Goal: Transaction & Acquisition: Purchase product/service

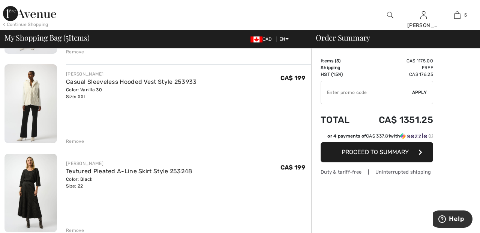
scroll to position [311, 0]
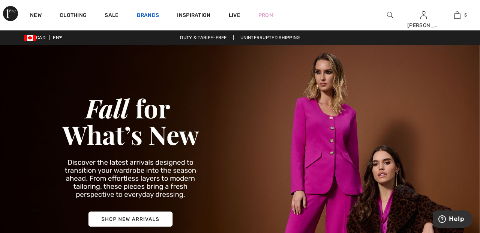
click at [153, 14] on link "Brands" at bounding box center [148, 16] width 23 height 8
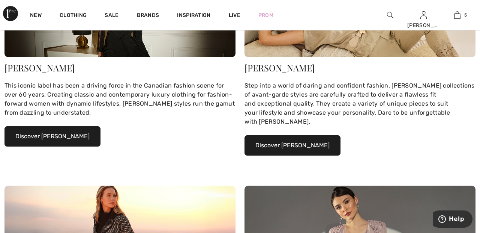
scroll to position [158, 0]
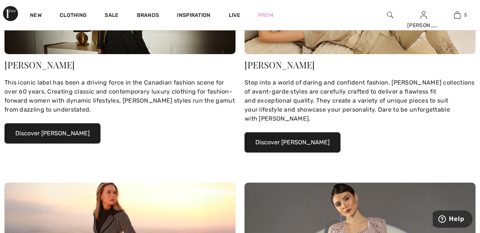
click at [77, 133] on button "Discover Joseph Ribkoff" at bounding box center [53, 133] width 96 height 20
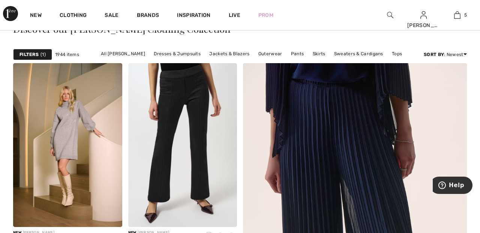
scroll to position [182, 0]
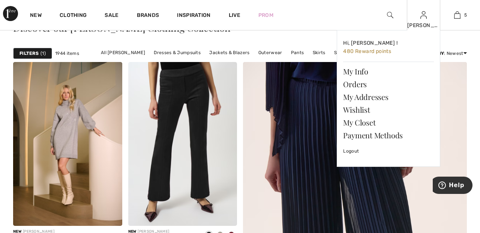
click at [425, 18] on img at bounding box center [424, 15] width 6 height 9
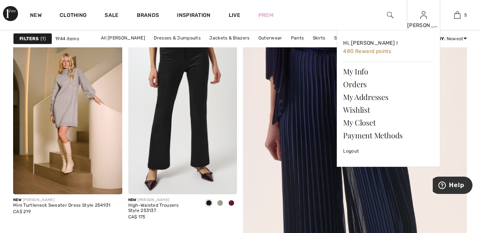
scroll to position [218, 0]
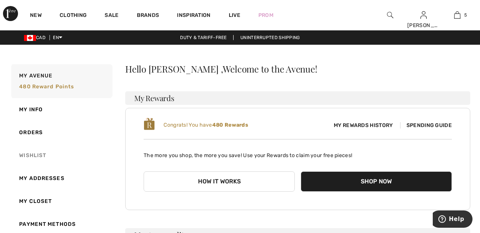
click at [43, 158] on link "Wishlist" at bounding box center [61, 155] width 103 height 23
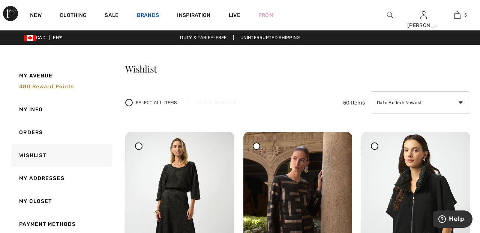
click at [154, 14] on link "Brands" at bounding box center [148, 16] width 23 height 8
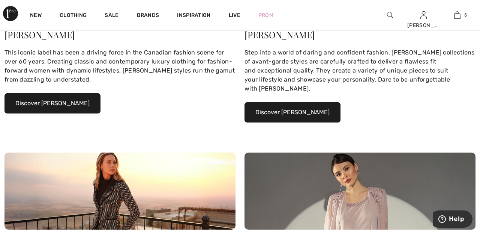
scroll to position [194, 0]
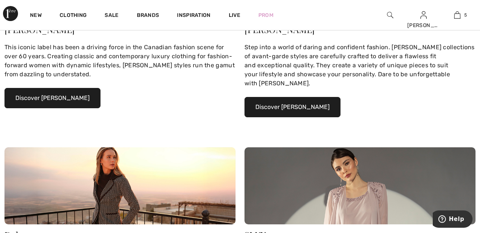
click at [72, 97] on button "Discover Joseph Ribkoff" at bounding box center [53, 98] width 96 height 20
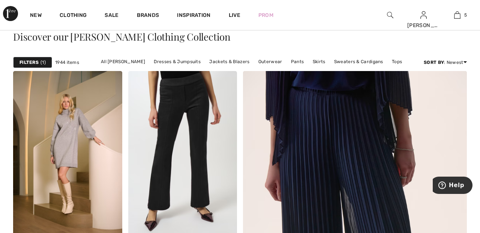
scroll to position [174, 0]
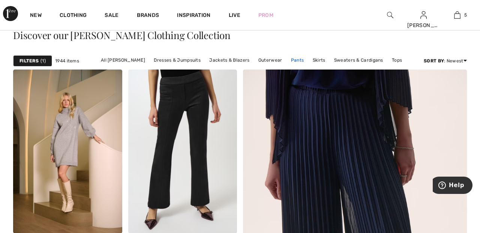
click at [295, 61] on link "Pants" at bounding box center [297, 60] width 21 height 10
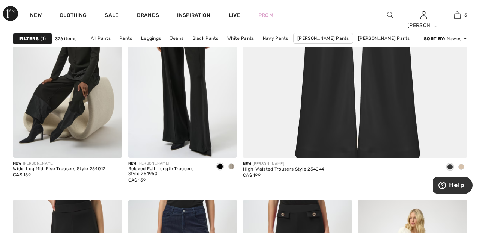
scroll to position [323, 0]
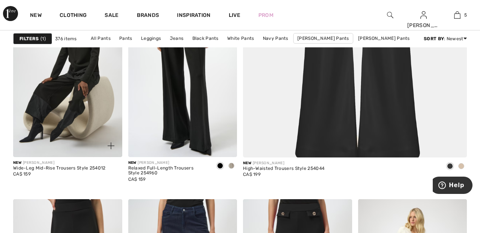
click at [89, 81] on img at bounding box center [67, 75] width 109 height 164
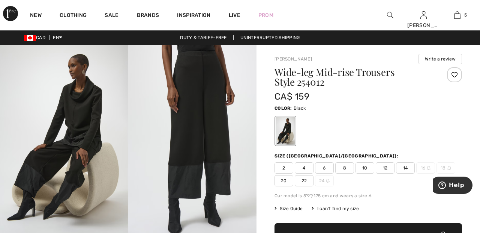
click at [458, 72] on div at bounding box center [454, 74] width 15 height 15
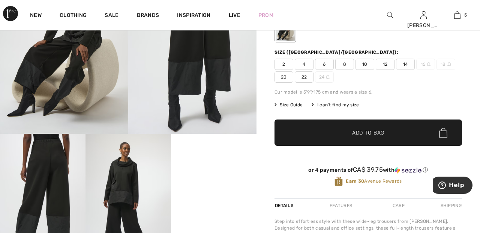
scroll to position [104, 0]
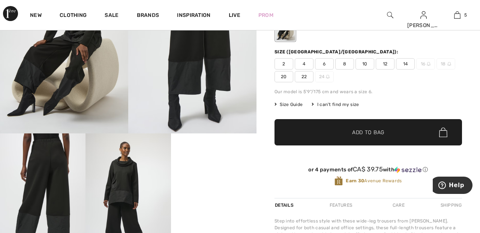
click at [303, 80] on span "22" at bounding box center [304, 76] width 19 height 11
click at [362, 132] on span "Add to Bag" at bounding box center [368, 132] width 32 height 8
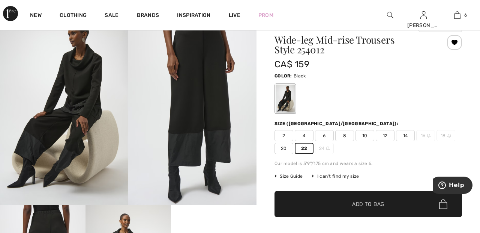
scroll to position [0, 0]
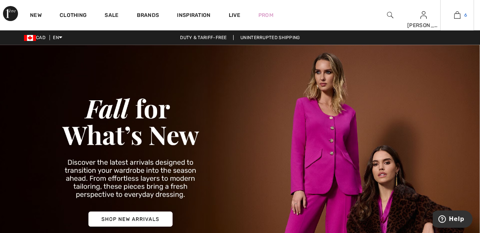
click at [463, 12] on link "6" at bounding box center [457, 15] width 33 height 9
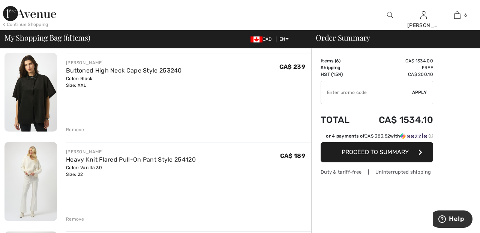
click at [293, 82] on div "CA$ 239" at bounding box center [295, 73] width 32 height 29
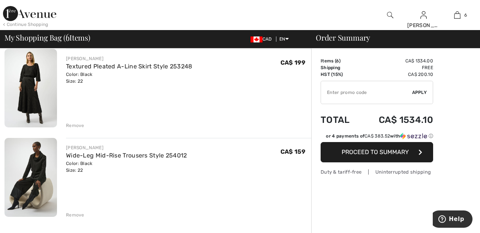
scroll to position [419, 0]
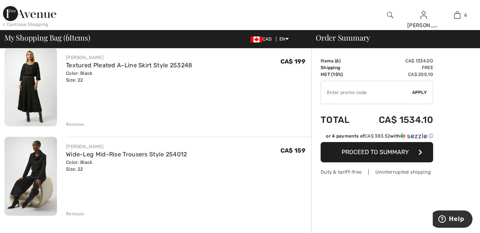
click at [74, 122] on div "Remove" at bounding box center [75, 124] width 18 height 7
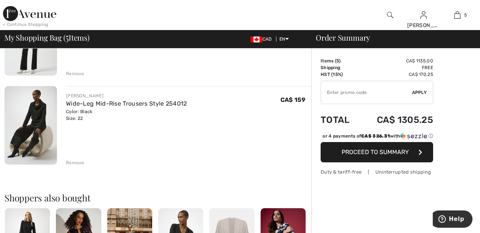
scroll to position [388, 0]
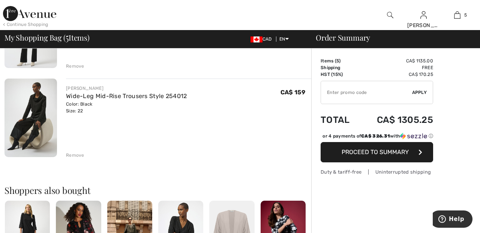
click at [83, 154] on div "Remove" at bounding box center [75, 155] width 18 height 7
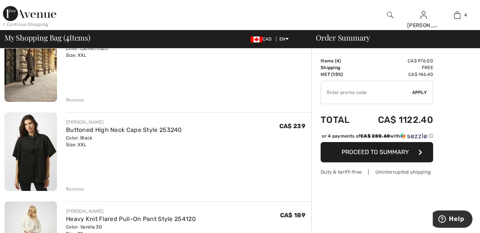
scroll to position [88, 0]
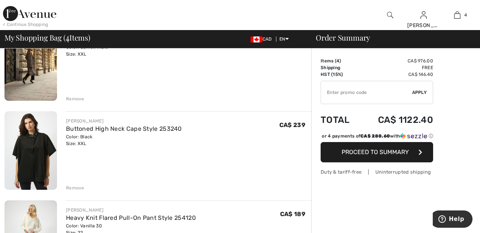
click at [74, 95] on div "Remove" at bounding box center [188, 98] width 245 height 8
click at [79, 98] on div "Remove" at bounding box center [75, 98] width 18 height 7
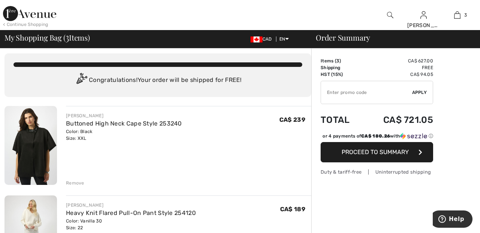
scroll to position [0, 0]
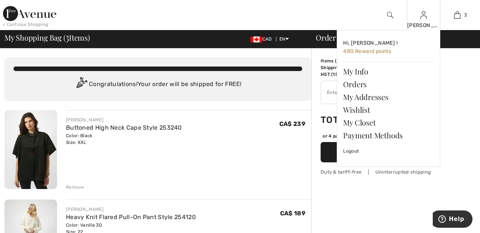
click at [427, 17] on img at bounding box center [424, 15] width 6 height 9
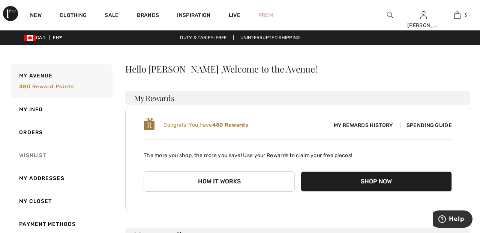
click at [41, 153] on link "Wishlist" at bounding box center [61, 155] width 103 height 23
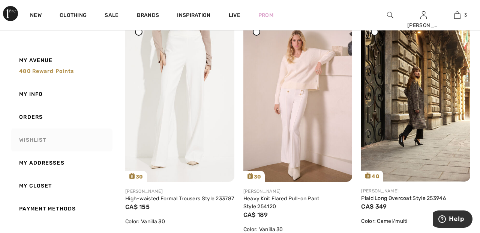
scroll to position [586, 0]
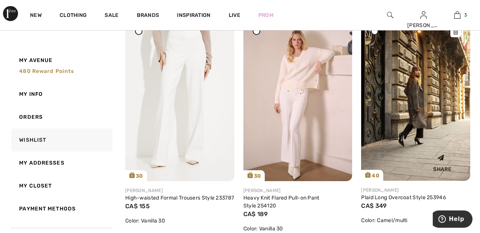
click at [416, 91] on img at bounding box center [415, 98] width 109 height 163
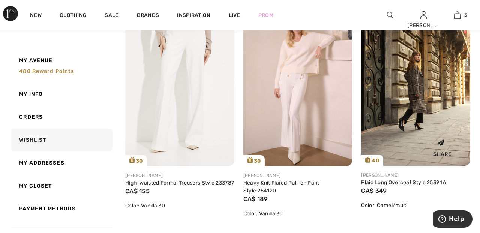
scroll to position [622, 0]
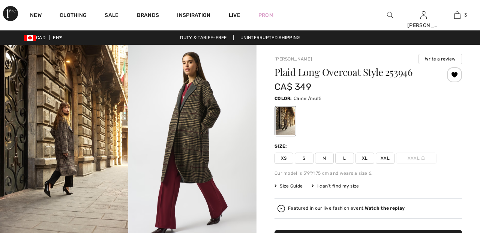
checkbox input "true"
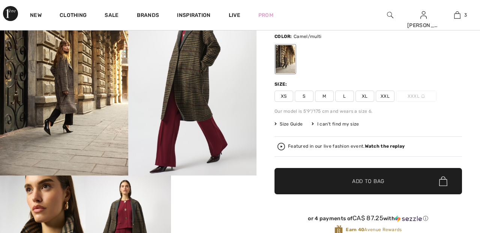
click at [390, 94] on span "XXL" at bounding box center [385, 95] width 19 height 11
click at [378, 182] on span "Add to Bag" at bounding box center [368, 181] width 32 height 8
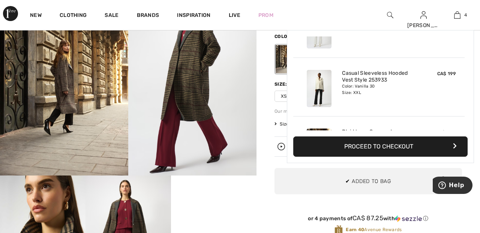
scroll to position [140, 0]
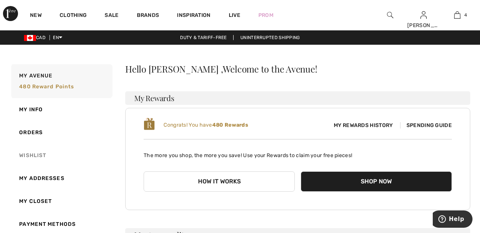
click at [38, 153] on link "Wishlist" at bounding box center [61, 155] width 103 height 23
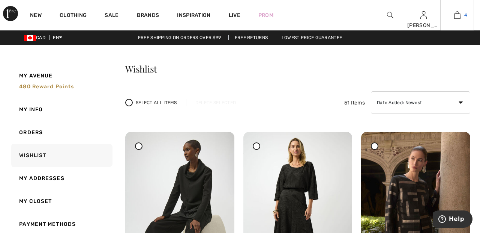
click at [460, 14] on img at bounding box center [457, 15] width 6 height 9
